Goal: Book appointment/travel/reservation

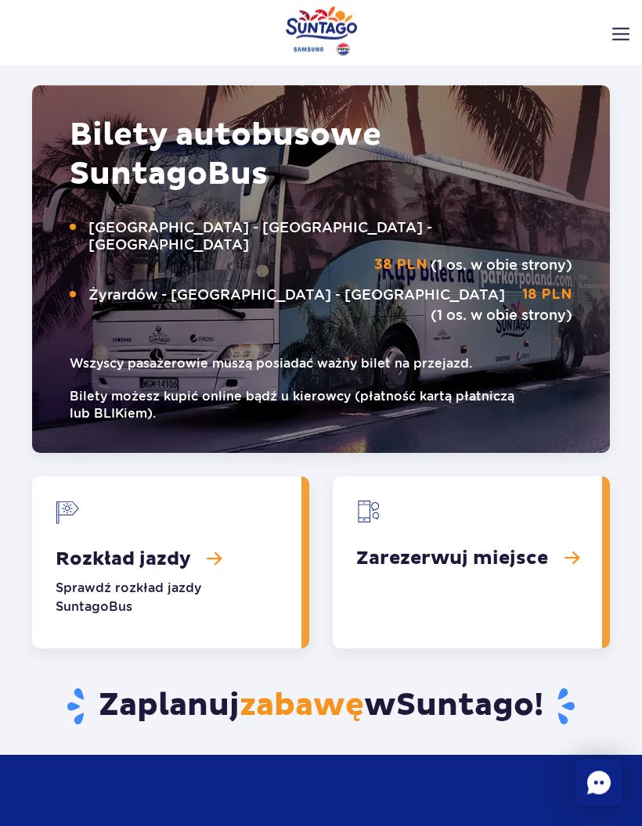
scroll to position [2564, 0]
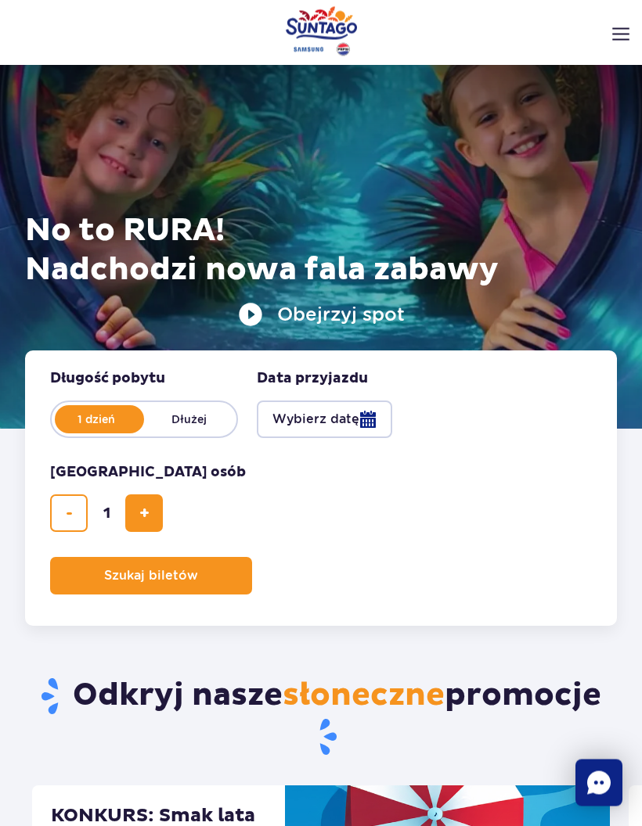
click at [617, 37] on img at bounding box center [620, 34] width 17 height 13
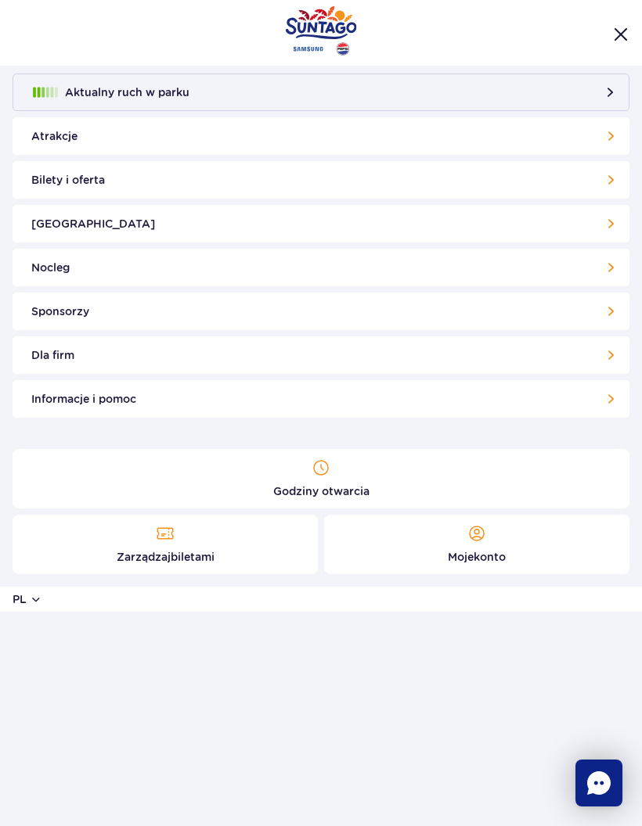
click at [164, 178] on link "Bilety i oferta" at bounding box center [321, 180] width 617 height 38
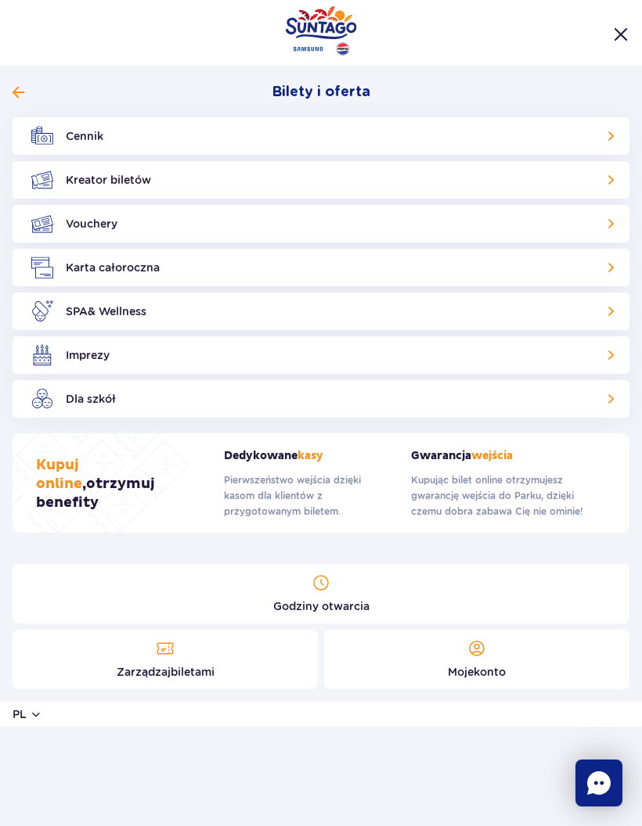
click at [195, 130] on link "Cennik" at bounding box center [321, 136] width 617 height 38
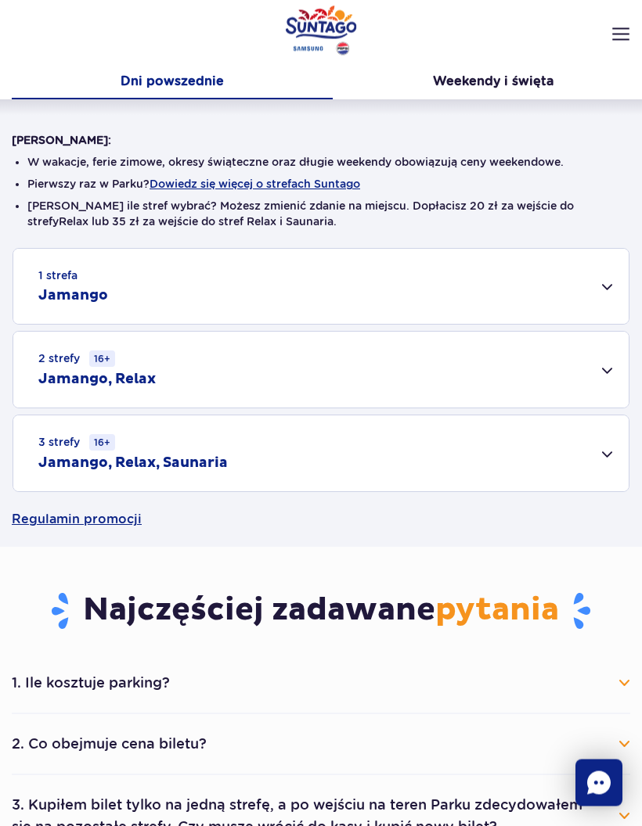
click at [608, 369] on div "2 strefy 16+ Jamango, Relax" at bounding box center [320, 371] width 615 height 76
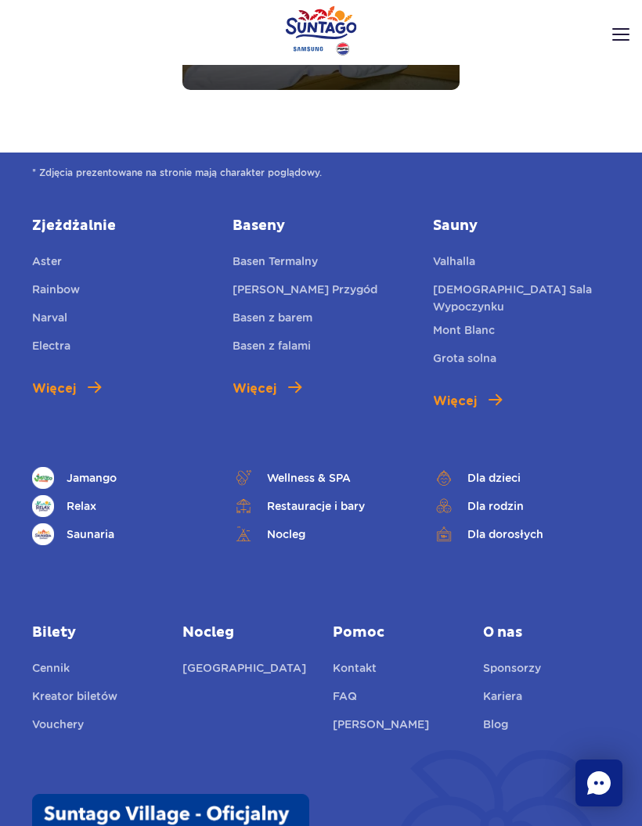
scroll to position [2416, 0]
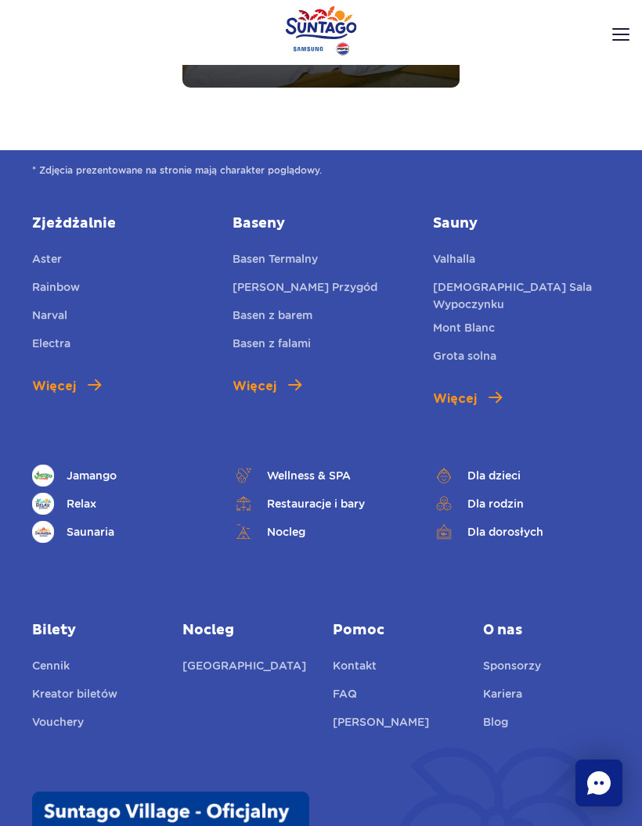
click at [253, 657] on link "[GEOGRAPHIC_DATA]" at bounding box center [244, 668] width 124 height 22
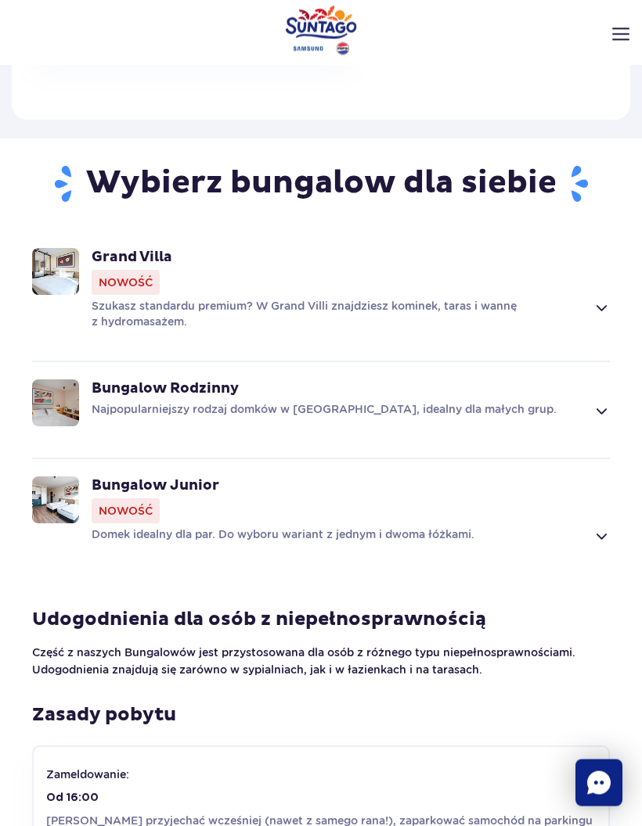
scroll to position [952, 0]
click at [495, 508] on div "Bungalow Junior Nowość" at bounding box center [351, 499] width 518 height 47
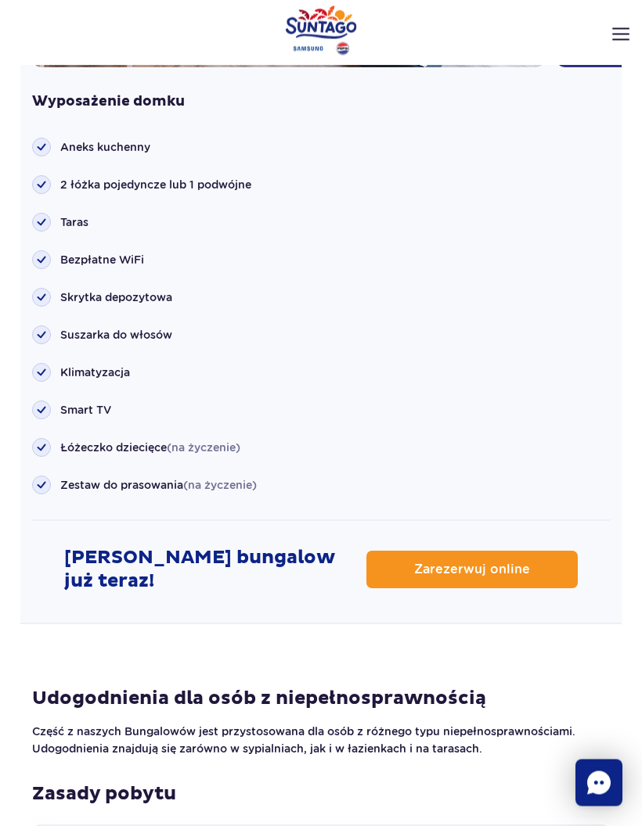
scroll to position [1875, 0]
click at [482, 563] on span "Zarezerwuj online" at bounding box center [472, 569] width 116 height 13
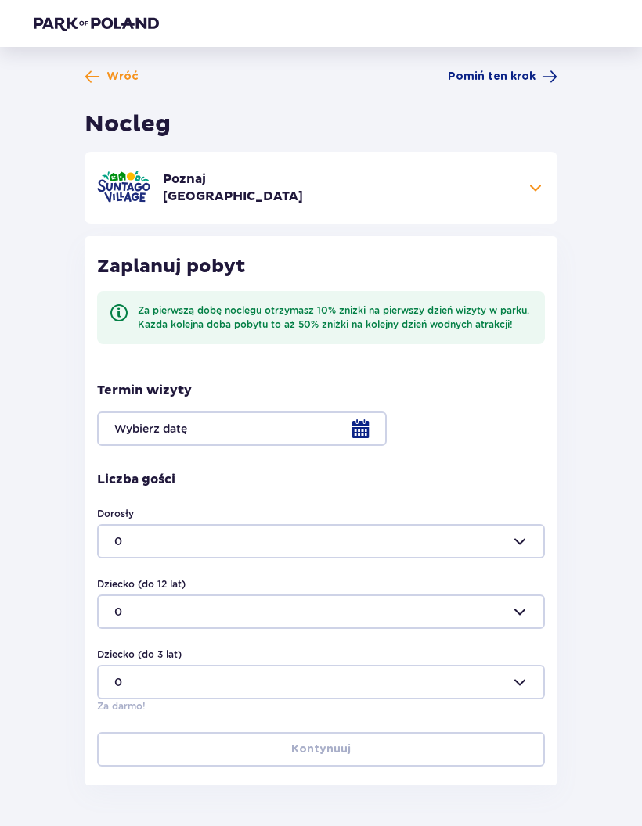
scroll to position [63, 0]
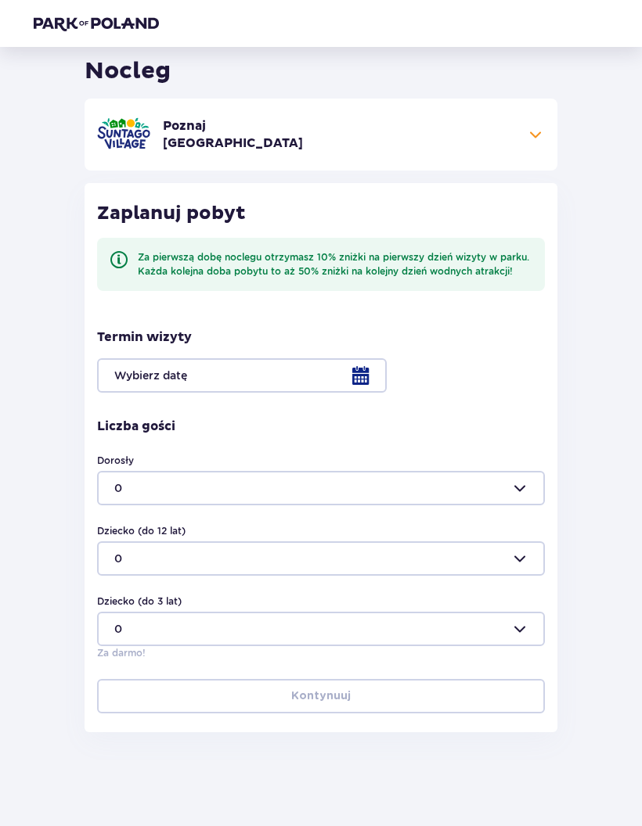
click at [340, 369] on div at bounding box center [321, 375] width 448 height 34
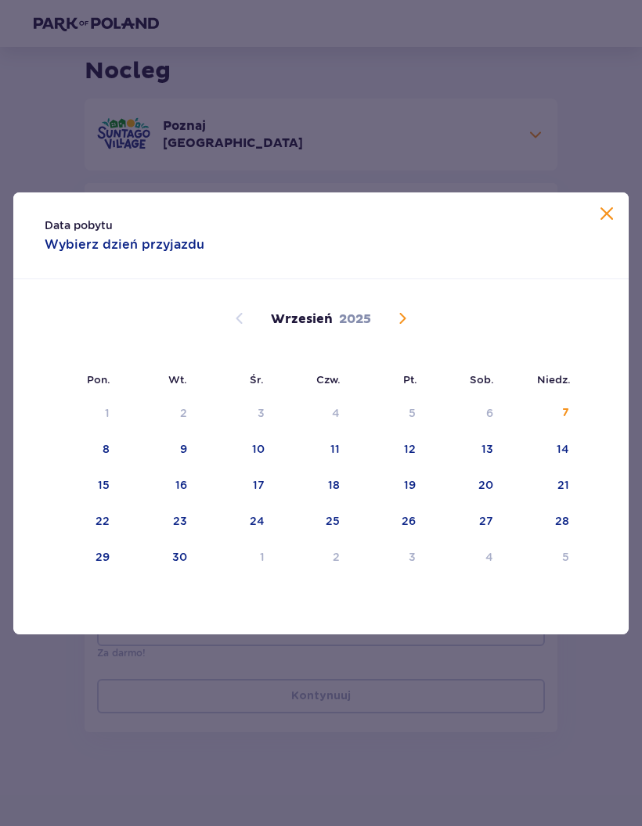
click at [340, 486] on div "18" at bounding box center [313, 486] width 76 height 34
click at [401, 476] on div "19" at bounding box center [389, 486] width 76 height 34
type input "[DATE] - [DATE]"
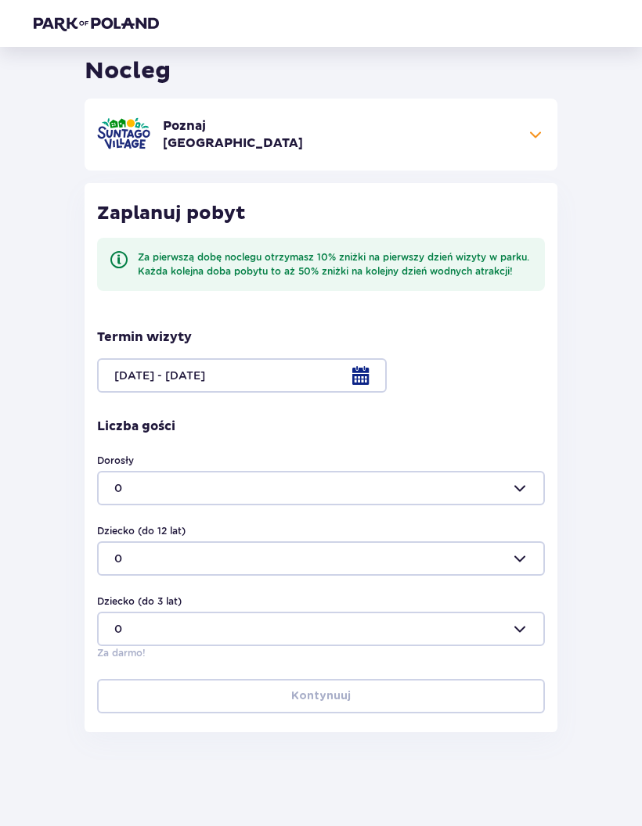
click at [358, 474] on div at bounding box center [321, 488] width 448 height 34
click at [137, 589] on div "2" at bounding box center [320, 596] width 413 height 16
type input "2"
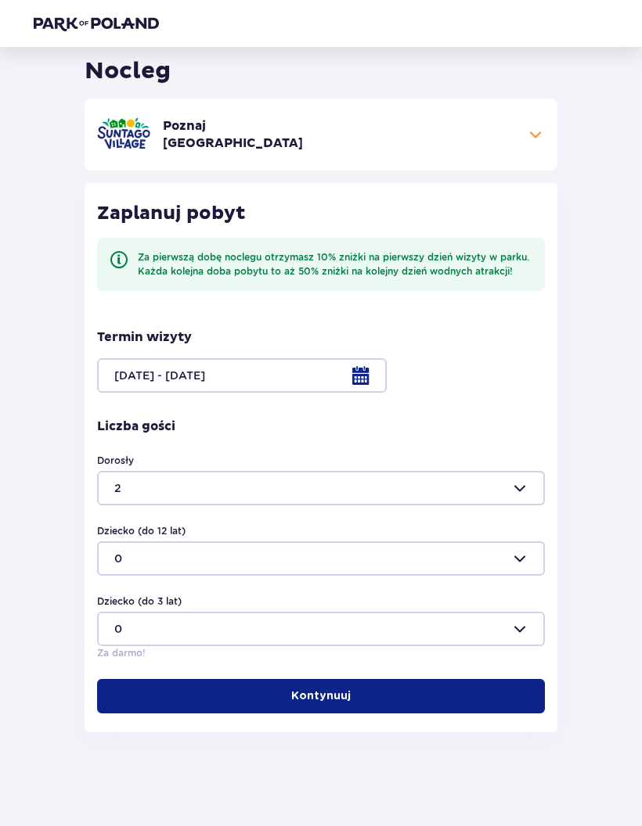
click at [340, 693] on p "Kontynuuj" at bounding box center [320, 697] width 59 height 16
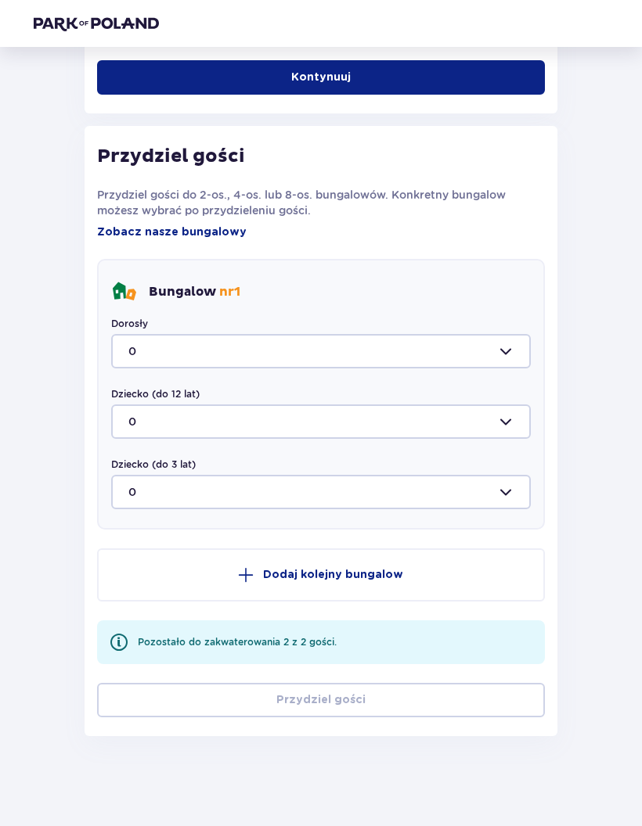
scroll to position [676, 0]
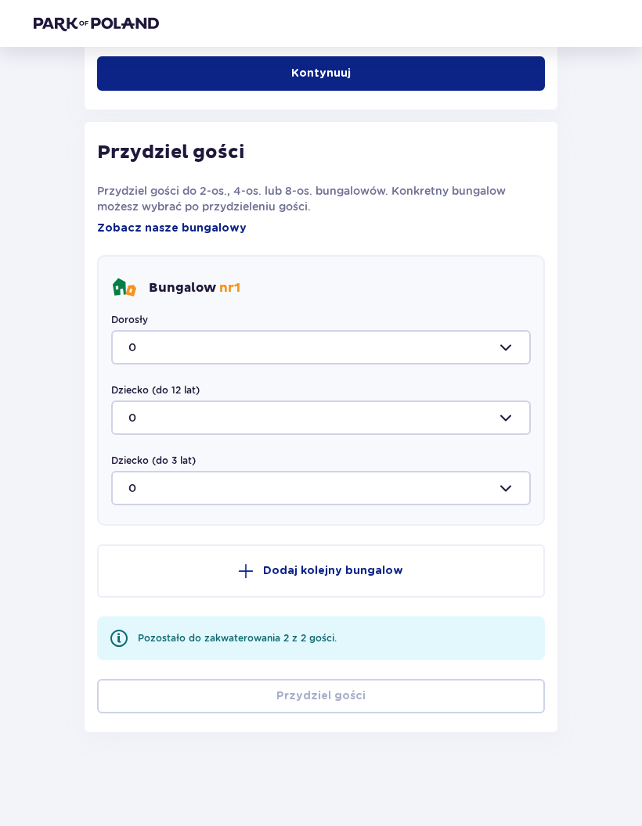
click at [342, 340] on div at bounding box center [320, 347] width 419 height 34
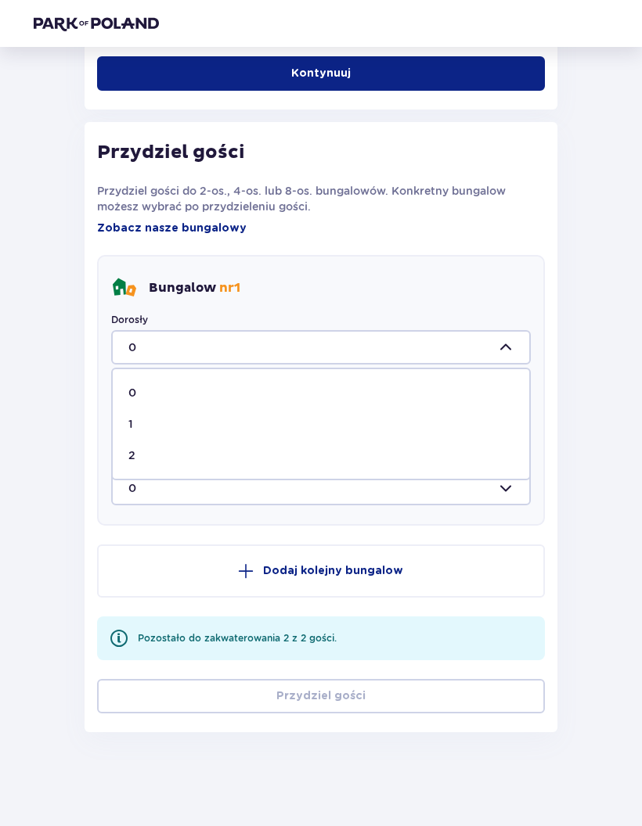
click at [142, 461] on div "2" at bounding box center [320, 456] width 385 height 16
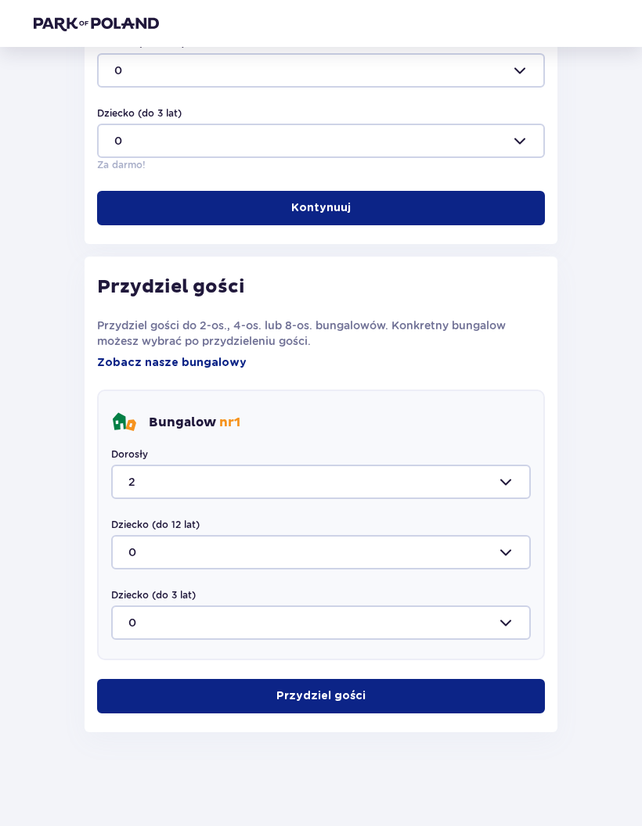
type input "2"
click at [364, 708] on button "Przydziel gości" at bounding box center [321, 696] width 448 height 34
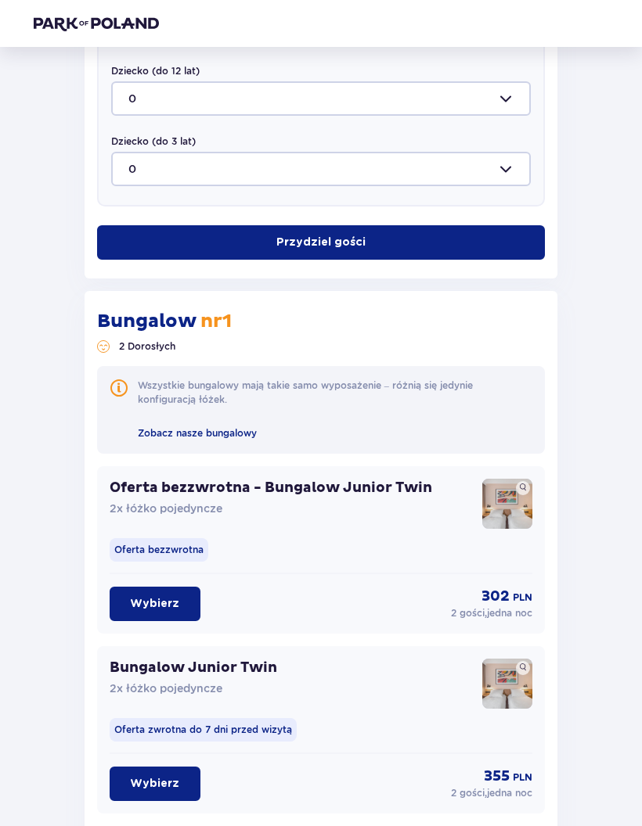
scroll to position [910, 0]
